Goal: Task Accomplishment & Management: Complete application form

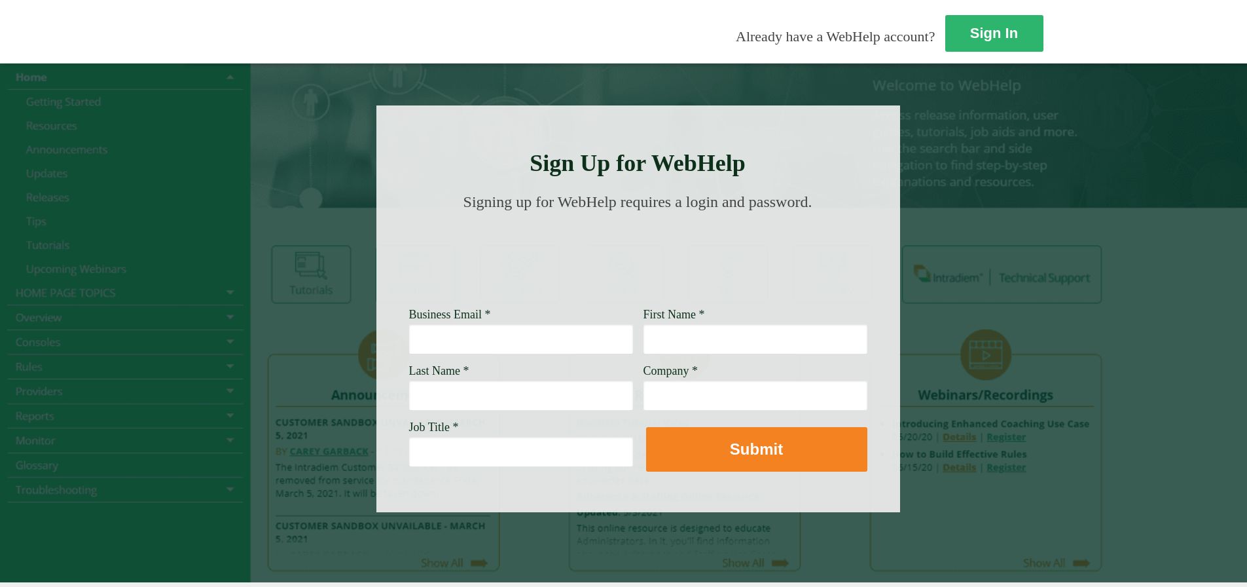
click at [409, 340] on input "Business Email *" at bounding box center [521, 338] width 224 height 30
type input "diana_villarinquijano@glic.com"
type input "Diana"
type input "Villarin Quijano"
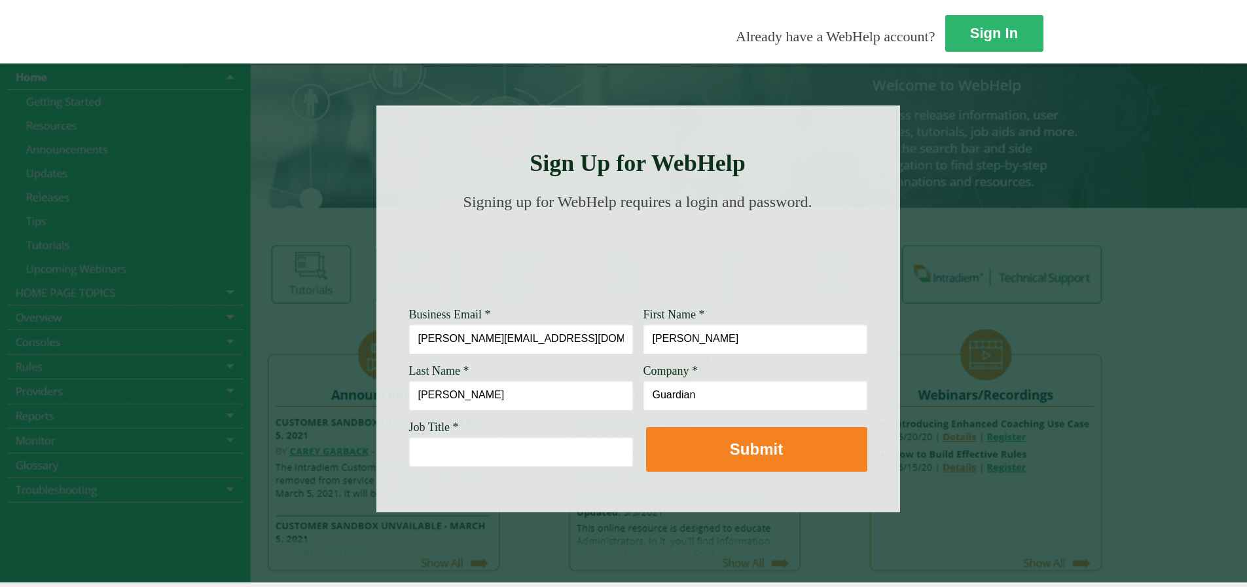
type input "Guardian"
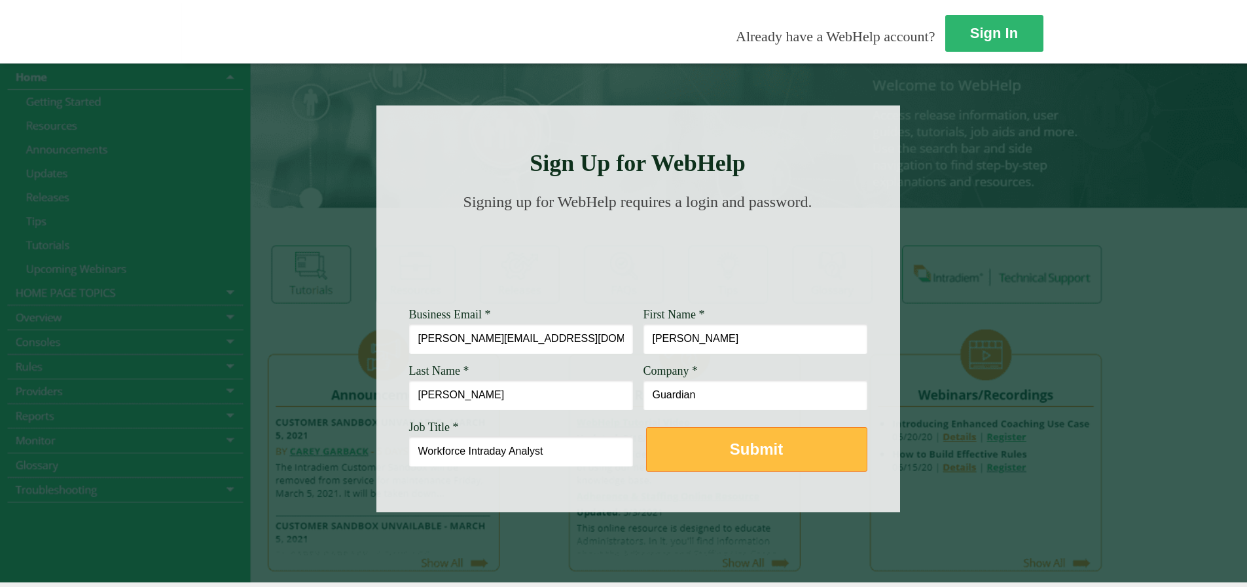
type input "Workforce Intraday Analyst"
click at [646, 448] on button "Submit" at bounding box center [756, 449] width 221 height 45
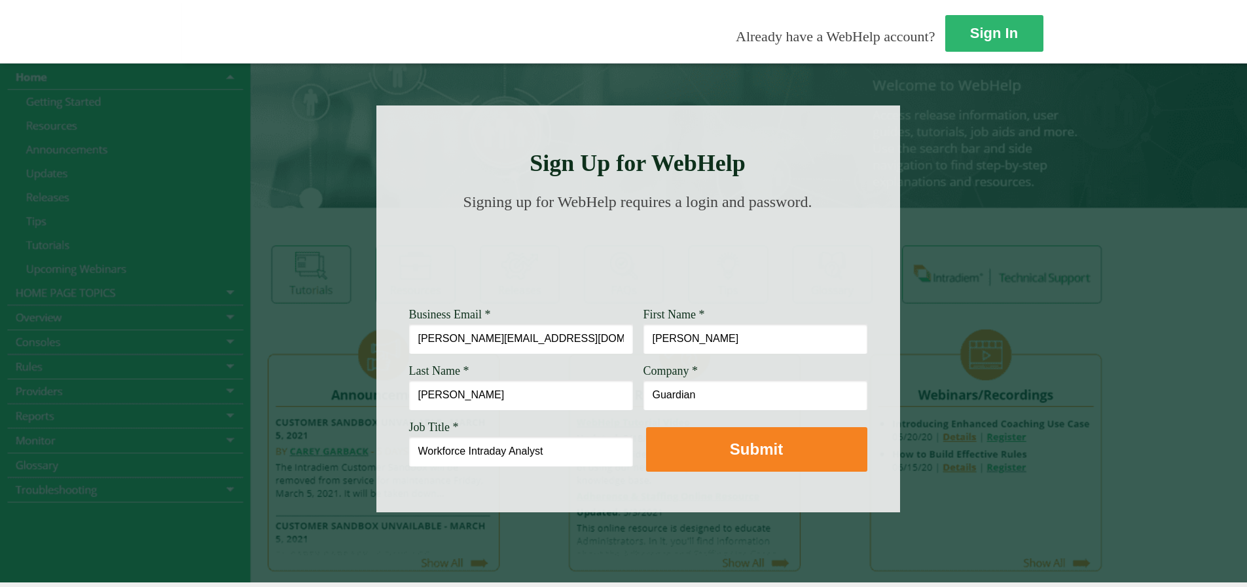
drag, startPoint x: 269, startPoint y: 394, endPoint x: 218, endPoint y: 389, distance: 51.3
click at [376, 389] on div "Sign Up for WebHelp Business Email * diana_villarinquijano@glic.com First Name …" at bounding box center [638, 308] width 524 height 407
type input "[PERSON_NAME]"
click at [643, 396] on input "Guardian" at bounding box center [755, 395] width 224 height 30
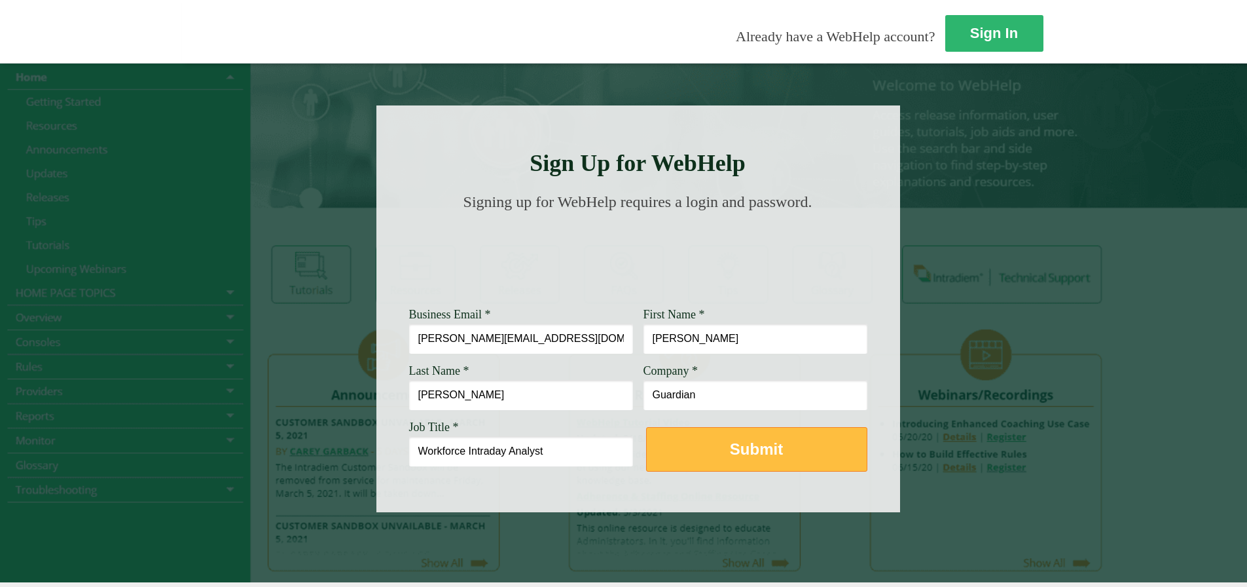
click at [646, 450] on button "Submit" at bounding box center [756, 449] width 221 height 45
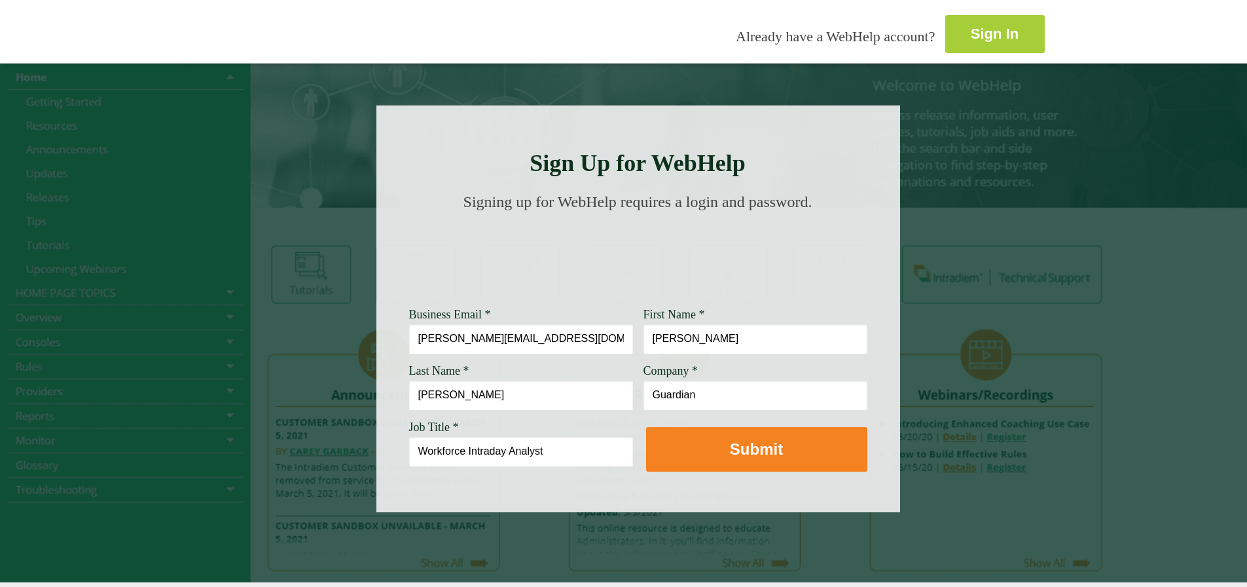
click at [945, 40] on link "Sign In" at bounding box center [994, 34] width 99 height 38
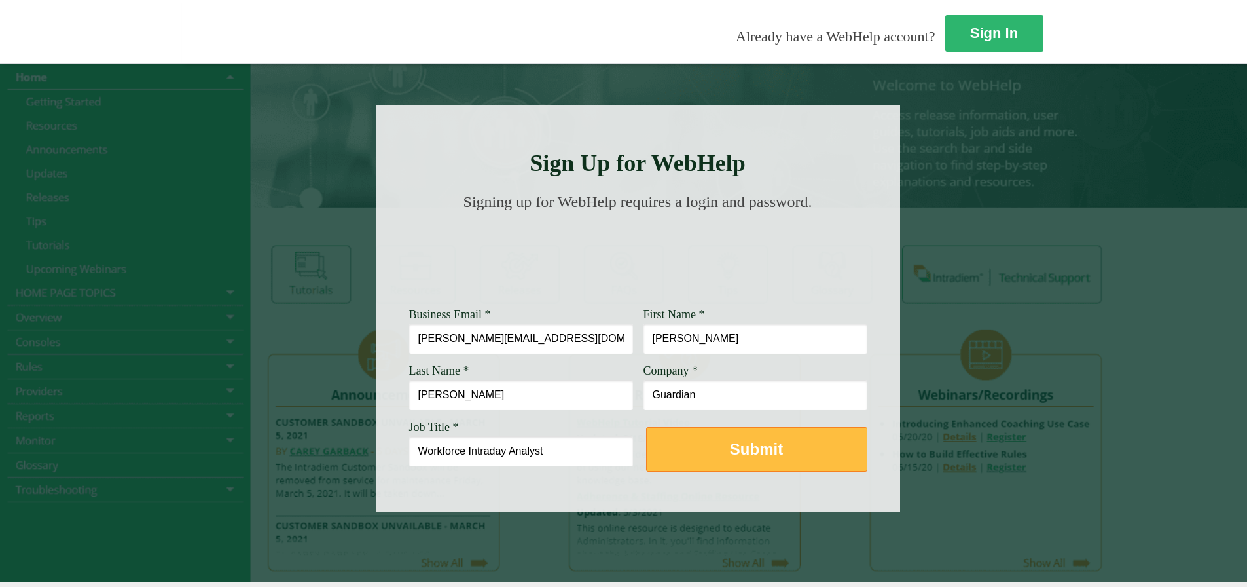
click at [646, 460] on button "Submit" at bounding box center [756, 449] width 221 height 45
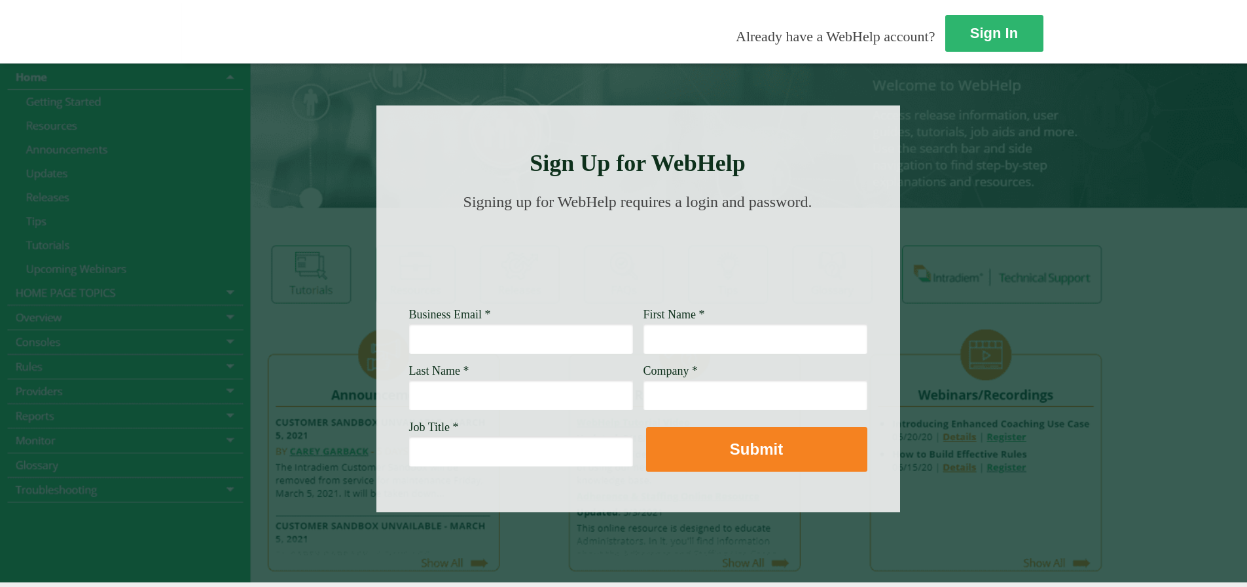
click at [409, 349] on input "Business Email *" at bounding box center [521, 338] width 224 height 30
type input "diana_villarinquijano@glic.com"
type input "Diana"
type input "V"
type input "Quijano"
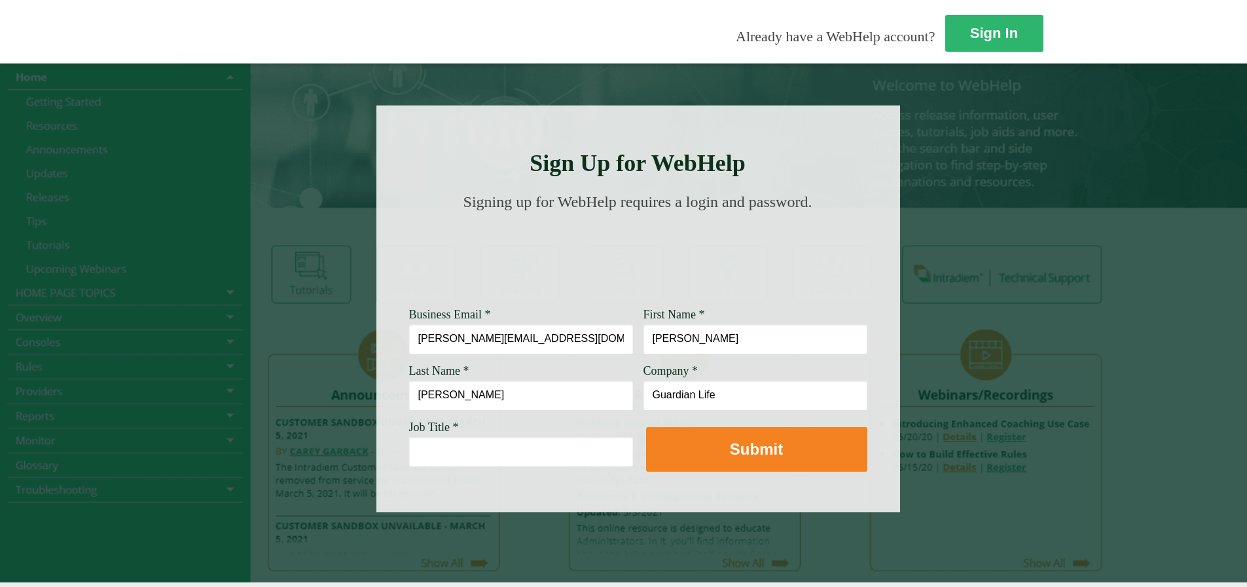
type input "Guardian Life"
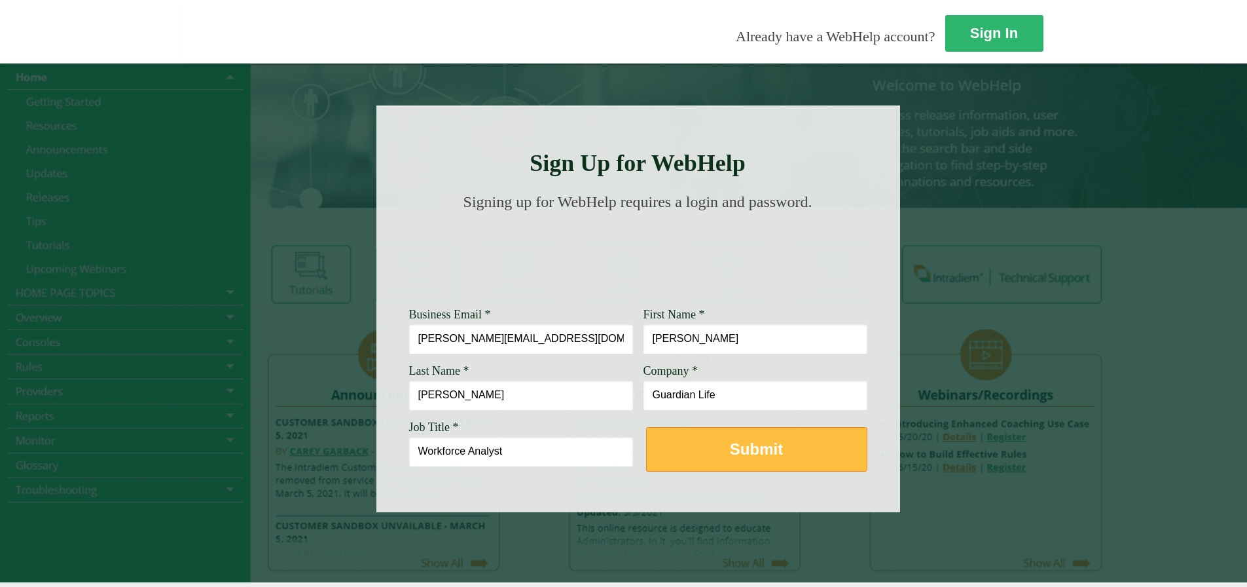
type input "Workforce Analyst"
click at [646, 443] on button "Submit" at bounding box center [756, 449] width 221 height 45
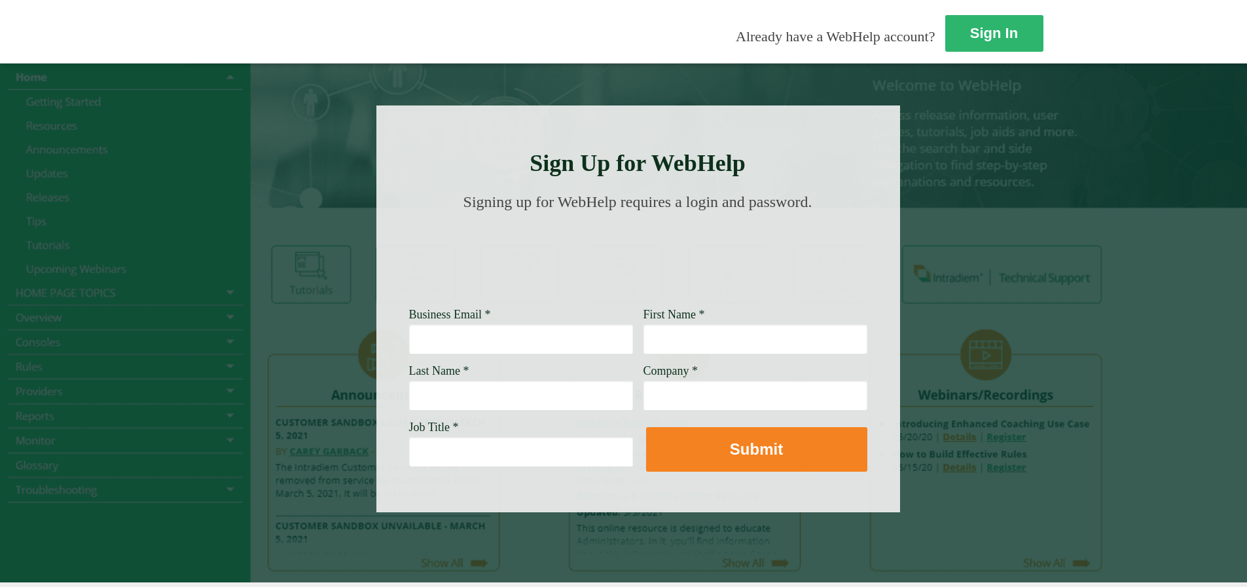
click at [409, 345] on input "Business Email *" at bounding box center [521, 338] width 224 height 30
type input "[PERSON_NAME][EMAIL_ADDRESS][DOMAIN_NAME]"
type input "[PERSON_NAME]"
type input "Villarin"
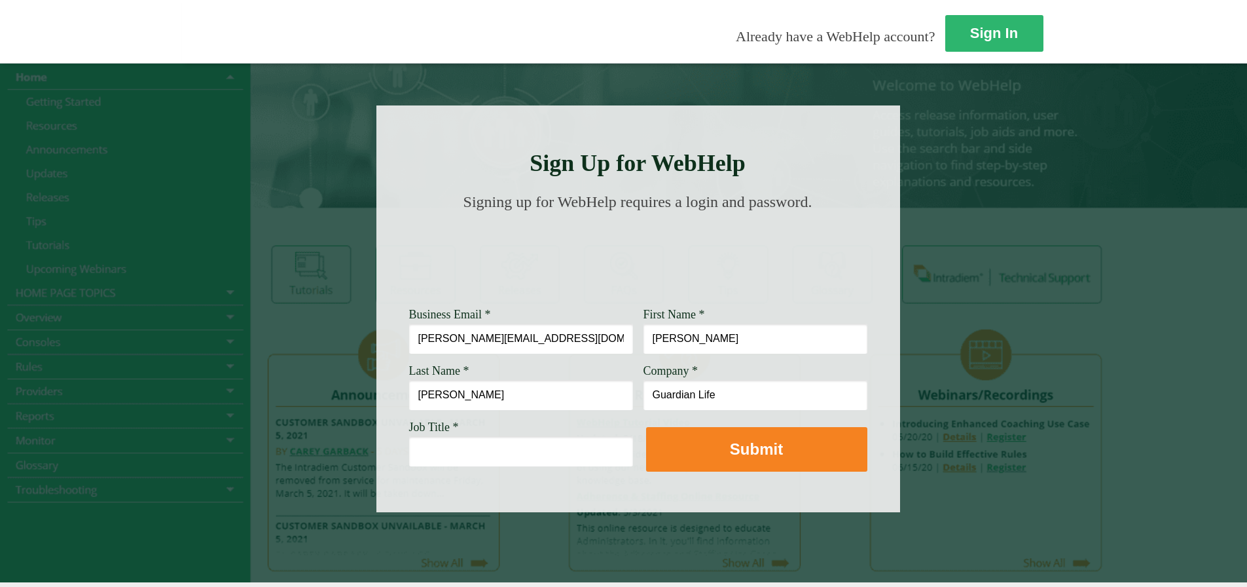
type input "Guardian Life"
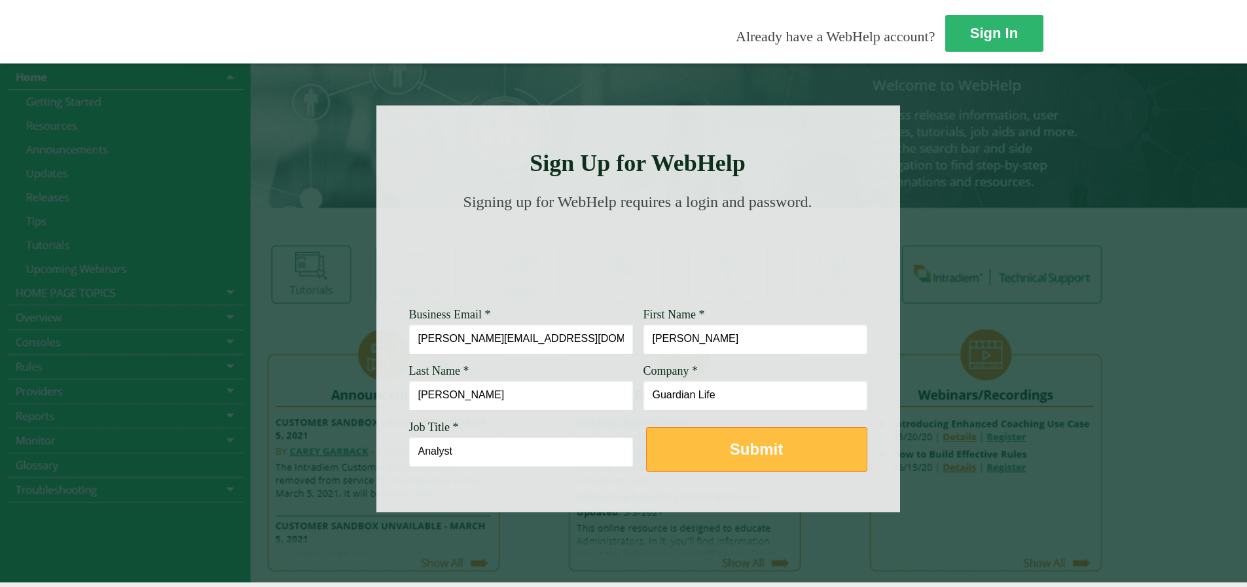
type input "Analyst"
click at [646, 432] on button "Submit" at bounding box center [756, 449] width 221 height 45
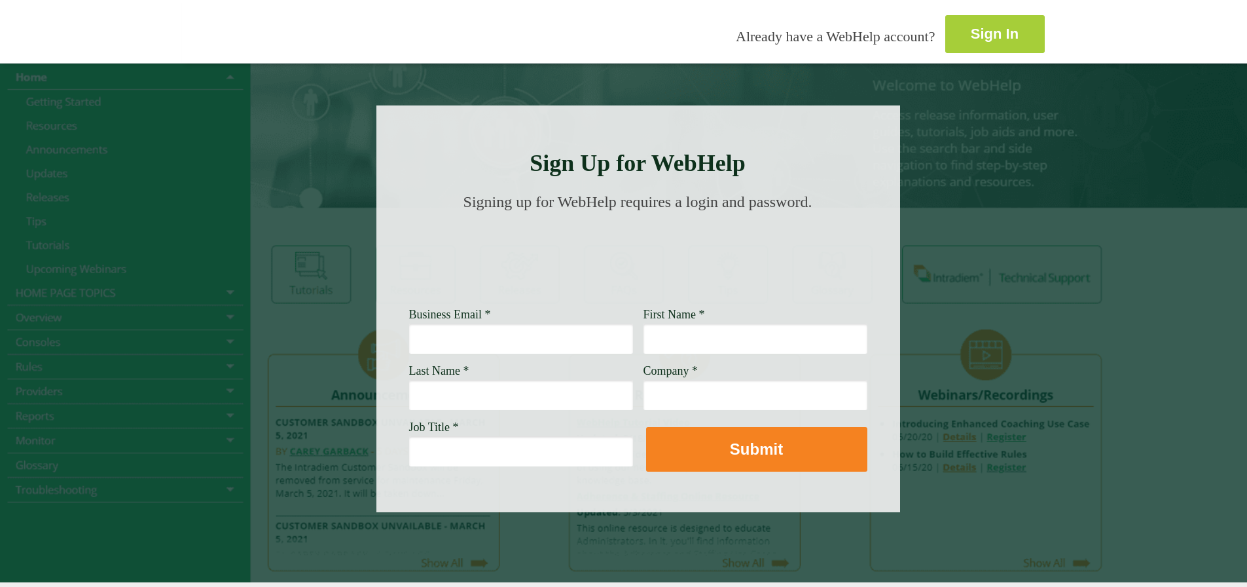
click at [945, 41] on link "Sign In" at bounding box center [994, 34] width 99 height 38
click at [877, 208] on div at bounding box center [623, 322] width 1247 height 519
